Goal: Task Accomplishment & Management: Use online tool/utility

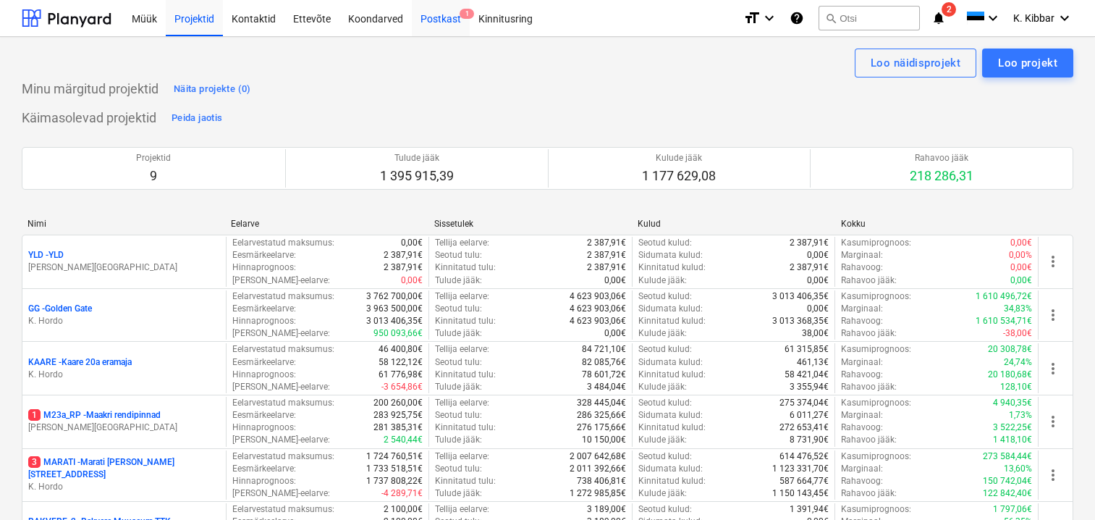
click at [433, 21] on div "Postkast 1" at bounding box center [441, 17] width 58 height 37
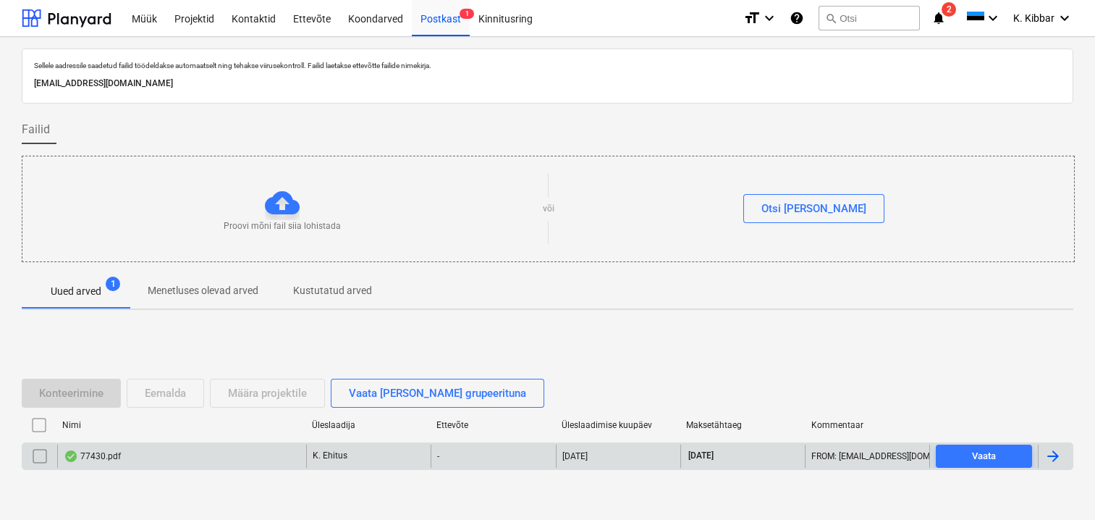
click at [113, 450] on div "77430.pdf" at bounding box center [92, 456] width 57 height 12
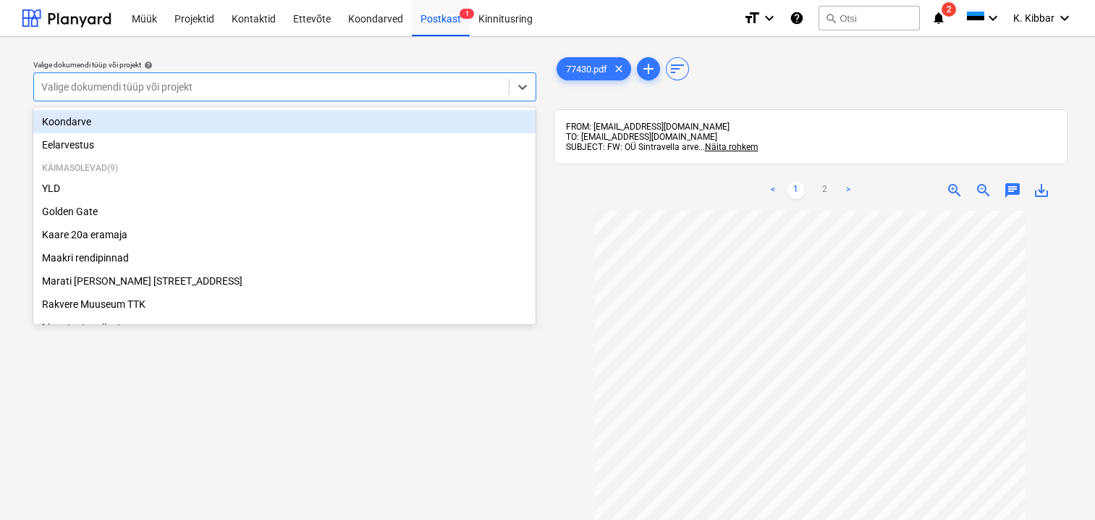
click at [209, 91] on div at bounding box center [271, 87] width 460 height 14
click at [130, 117] on div "Koondarve" at bounding box center [284, 121] width 502 height 23
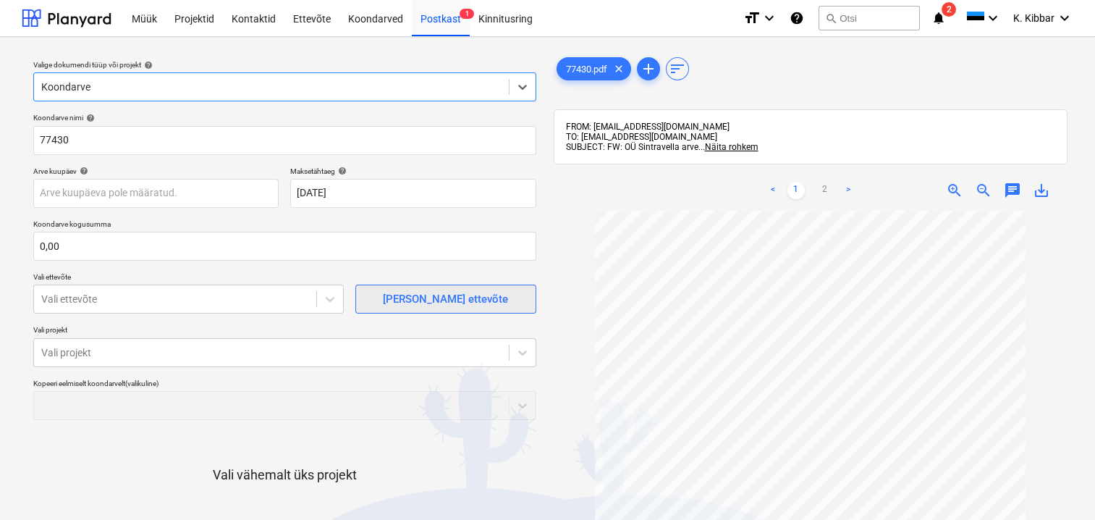
scroll to position [132, 0]
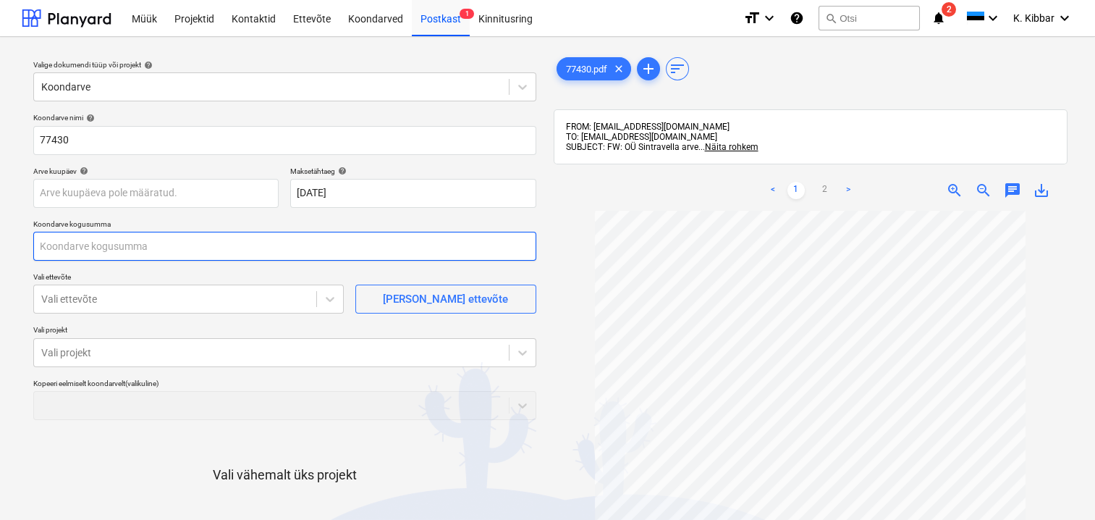
drag, startPoint x: 80, startPoint y: 241, endPoint x: -37, endPoint y: 217, distance: 118.9
click at [0, 217] on html "Müük Projektid Kontaktid Ettevõte Koondarved Postkast 1 Kinnitusring format_siz…" at bounding box center [547, 260] width 1095 height 520
type input "297,31"
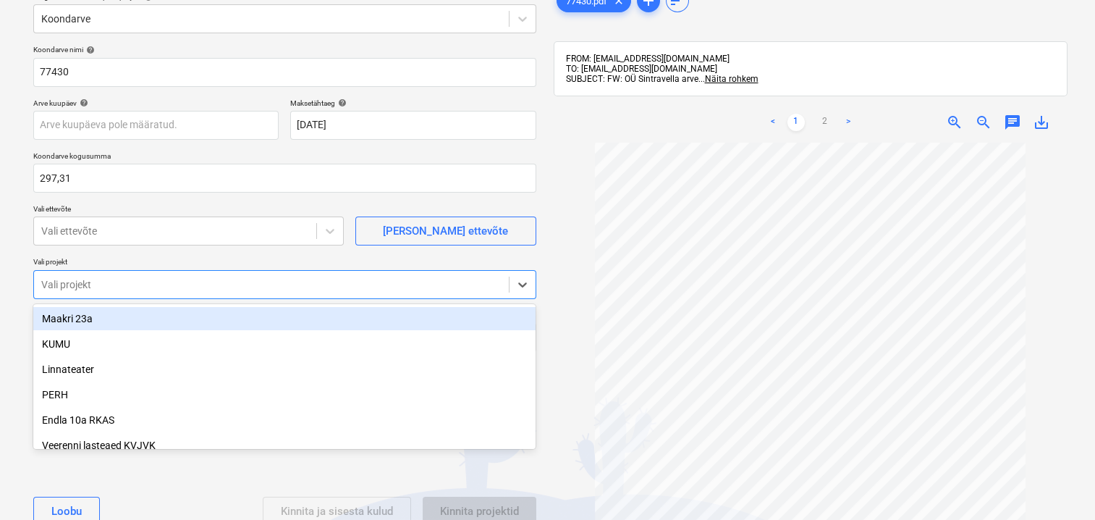
click at [60, 358] on body "Müük Projektid Kontaktid Ettevõte Koondarved Postkast 1 Kinnitusring format_siz…" at bounding box center [547, 192] width 1095 height 520
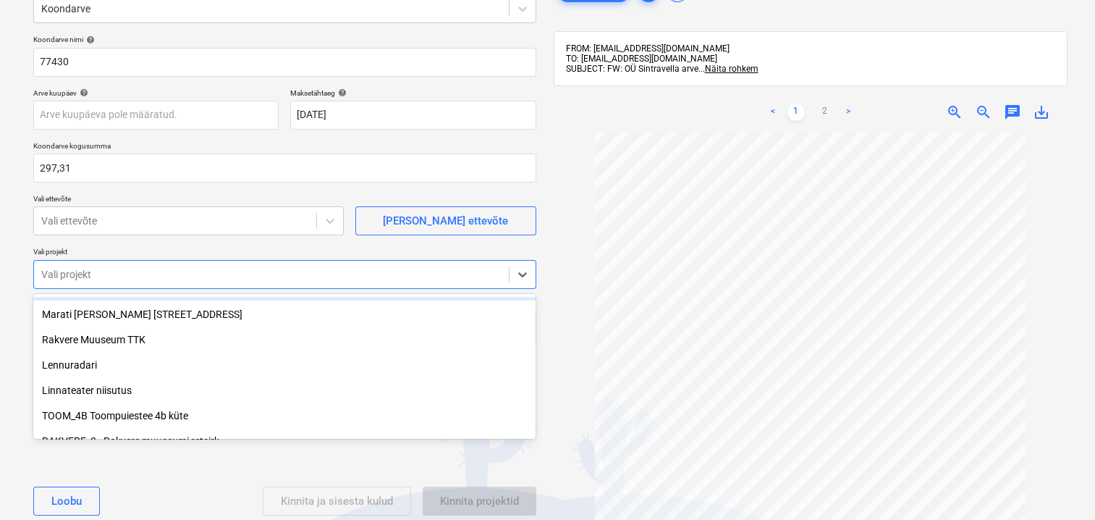
scroll to position [405, 0]
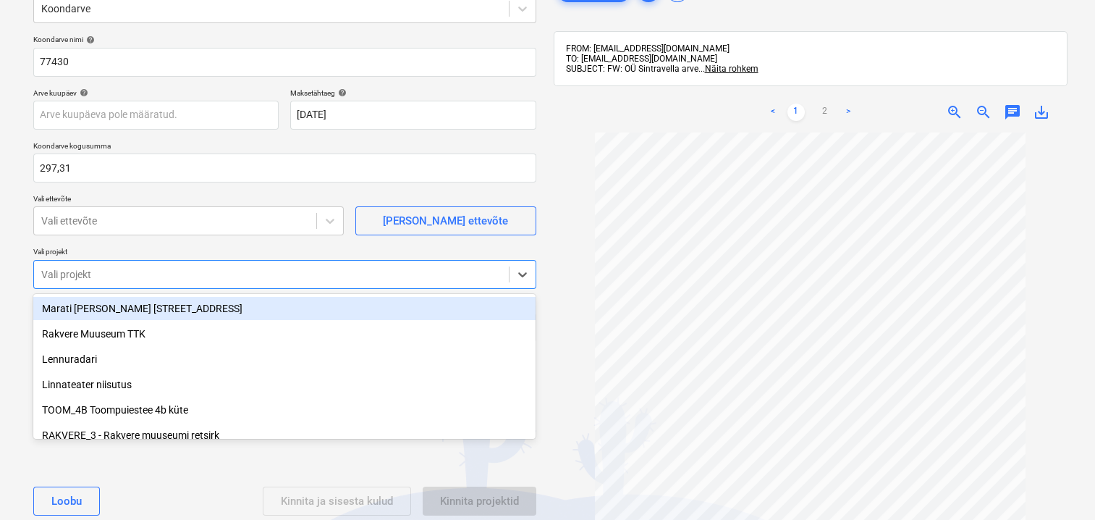
click at [135, 310] on div "Marati [PERSON_NAME] [STREET_ADDRESS]" at bounding box center [284, 308] width 502 height 23
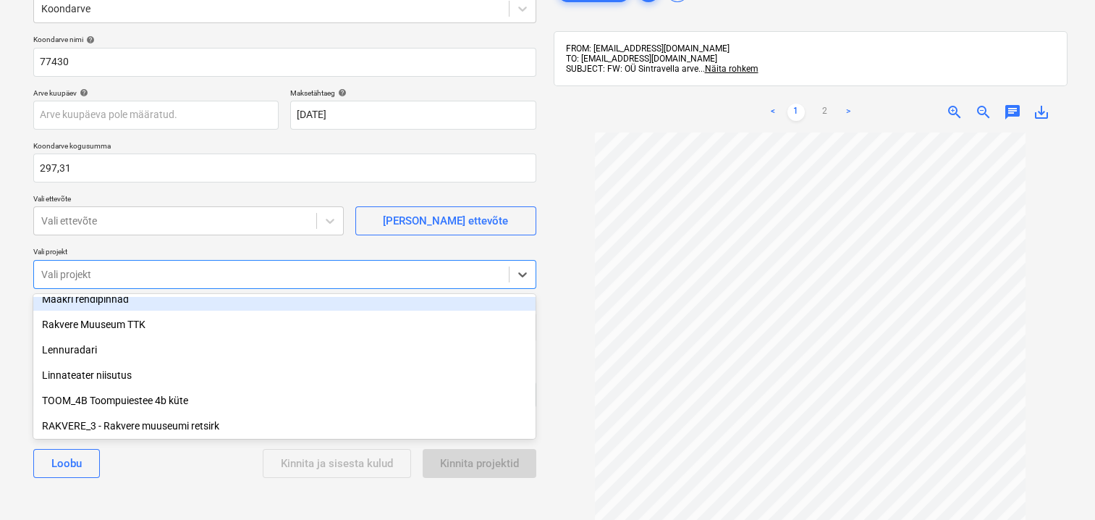
click at [128, 303] on div "Maakri rendipinnad" at bounding box center [284, 298] width 502 height 23
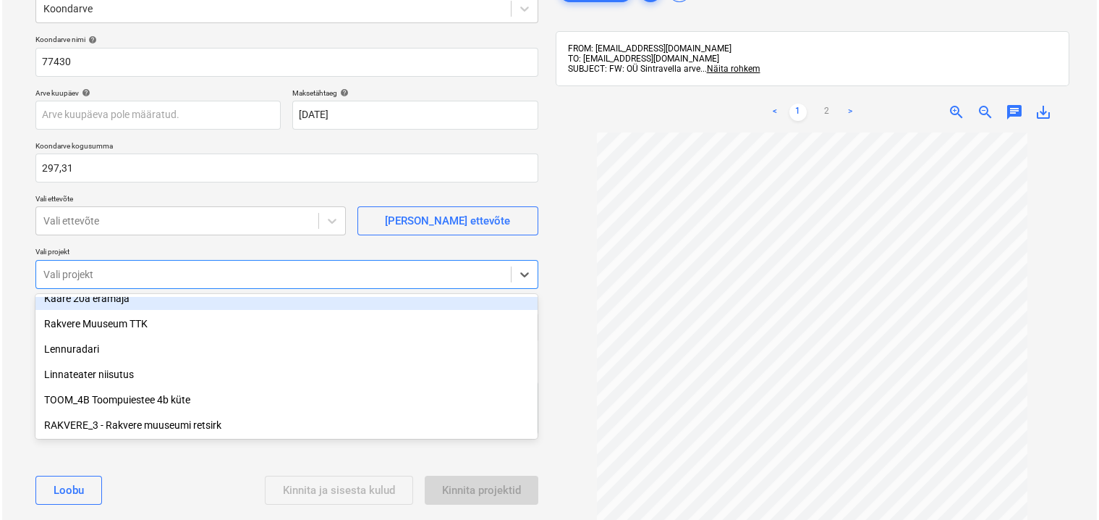
scroll to position [365, 0]
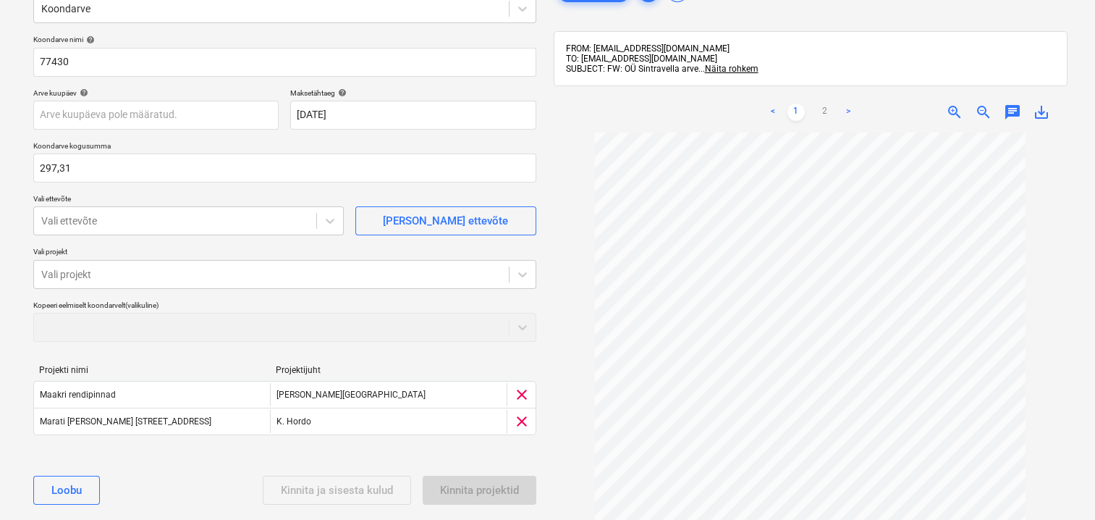
click at [564, 403] on div at bounding box center [811, 371] width 514 height 479
click at [328, 229] on div at bounding box center [330, 221] width 26 height 26
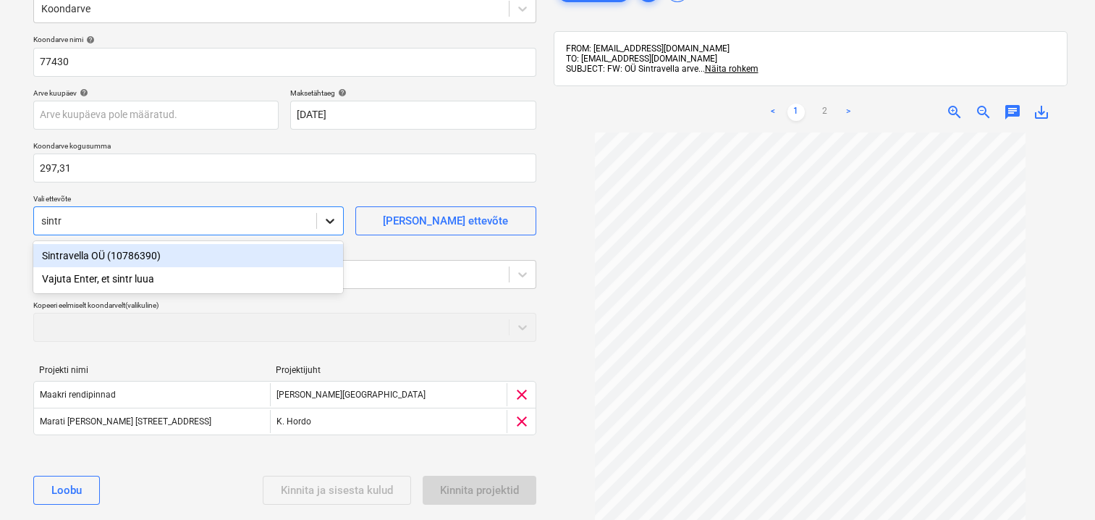
type input "sintra"
click at [82, 252] on div "Sintravella OÜ (10786390)" at bounding box center [188, 255] width 310 height 23
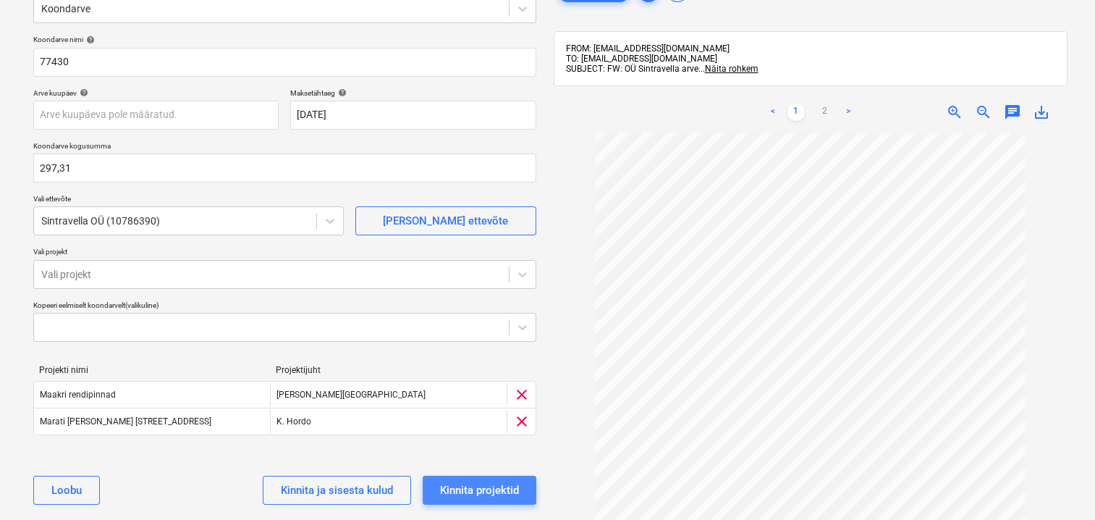
click at [486, 487] on div "Kinnita projektid" at bounding box center [479, 489] width 79 height 19
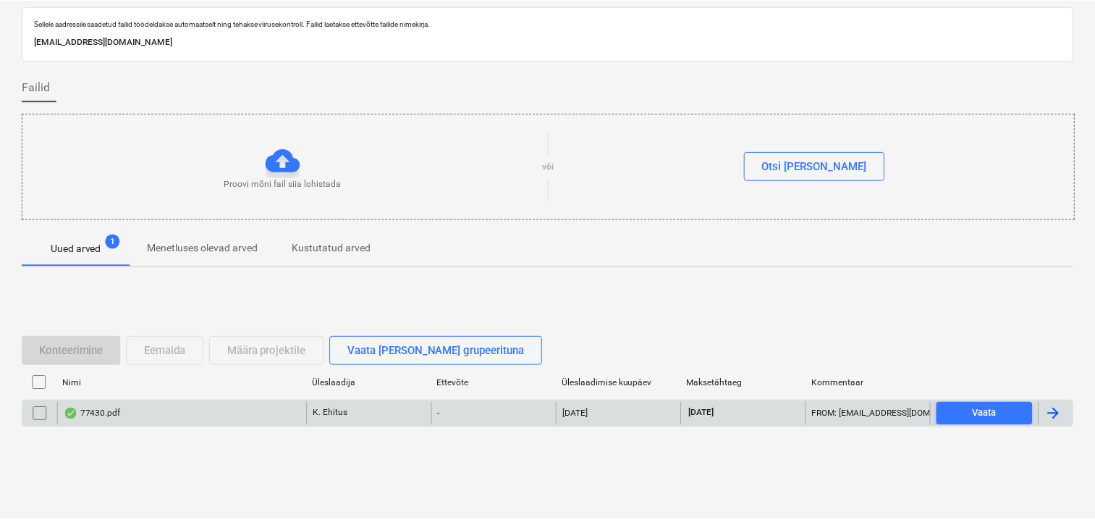
scroll to position [41, 0]
